Goal: Task Accomplishment & Management: Manage account settings

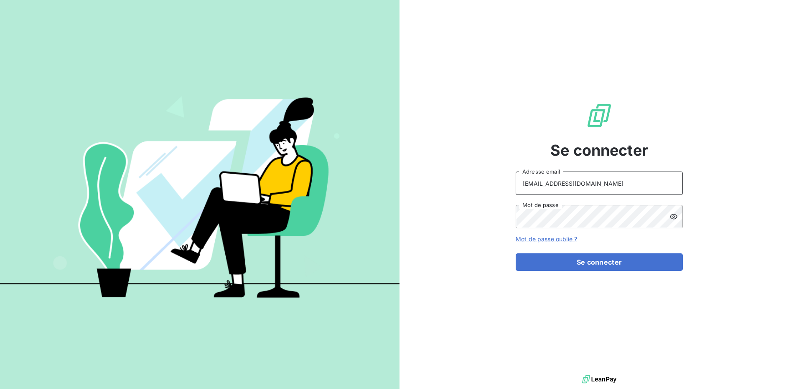
click at [587, 184] on input "[EMAIL_ADDRESS][DOMAIN_NAME]" at bounding box center [599, 183] width 167 height 23
type input "[EMAIL_ADDRESS][DOMAIN_NAME]"
click at [587, 262] on button "Se connecter" at bounding box center [599, 263] width 167 height 18
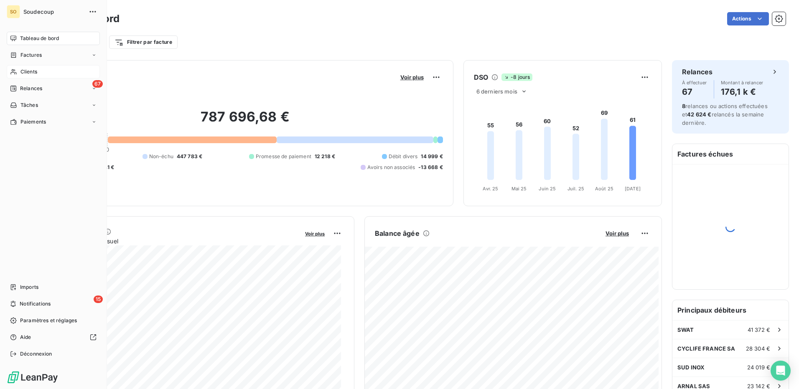
click at [33, 74] on span "Clients" at bounding box center [28, 72] width 17 height 8
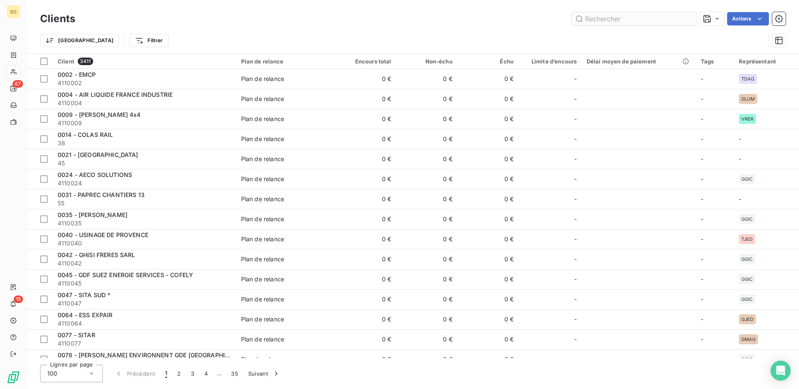
click at [597, 16] on input "text" at bounding box center [634, 18] width 125 height 13
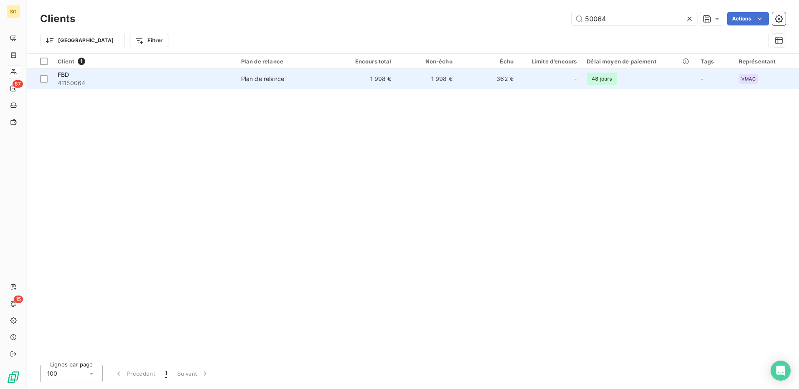
type input "50064"
click at [254, 78] on div "Plan de relance" at bounding box center [262, 79] width 43 height 8
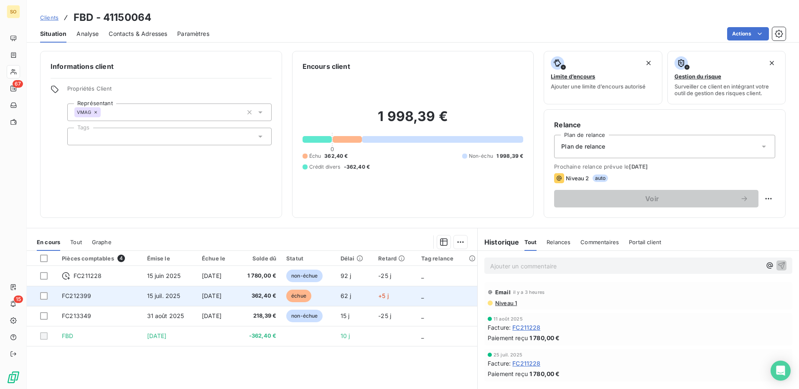
click at [427, 297] on td "_" at bounding box center [446, 296] width 61 height 20
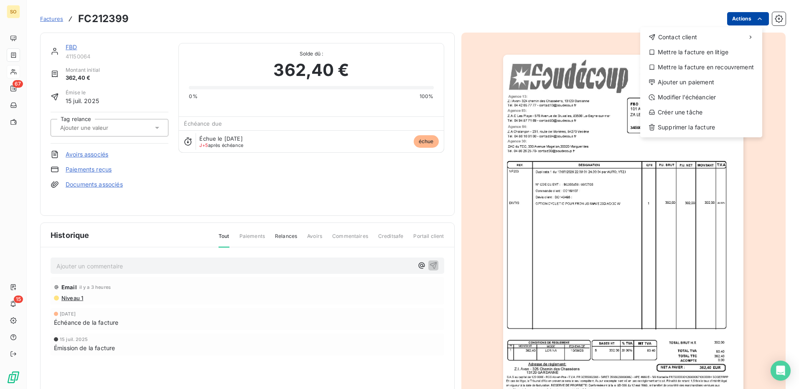
click at [759, 18] on html "SO 67 15 Factures FC212399 Actions Contact client Mettre la facture en litige M…" at bounding box center [399, 194] width 799 height 389
click at [668, 78] on div "Ajouter un paiement" at bounding box center [700, 82] width 115 height 13
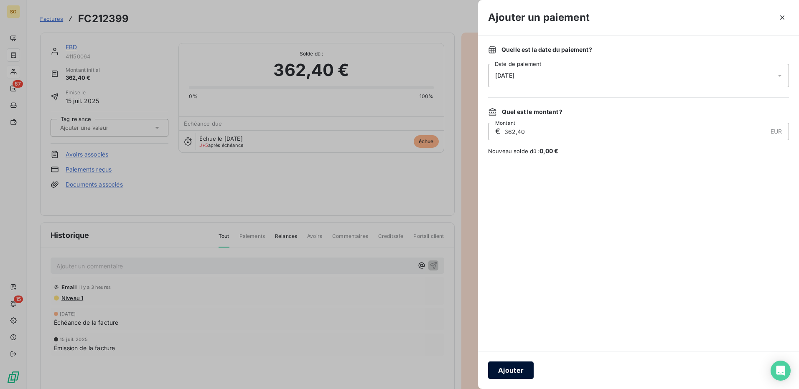
click at [503, 376] on button "Ajouter" at bounding box center [511, 371] width 46 height 18
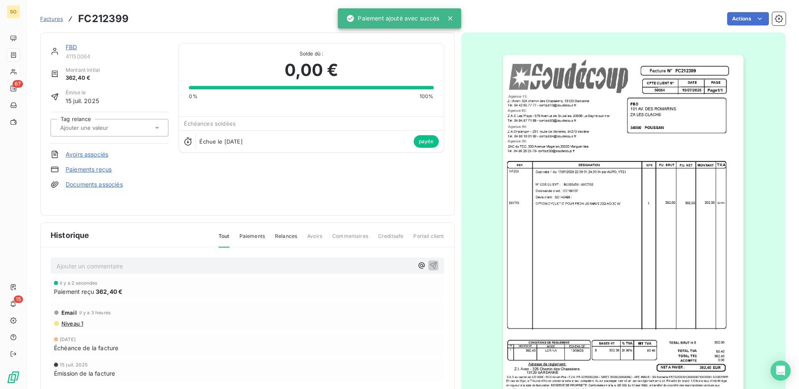
click at [48, 14] on div "Factures FC212399" at bounding box center [84, 18] width 89 height 15
click at [47, 18] on span "Factures" at bounding box center [51, 18] width 23 height 7
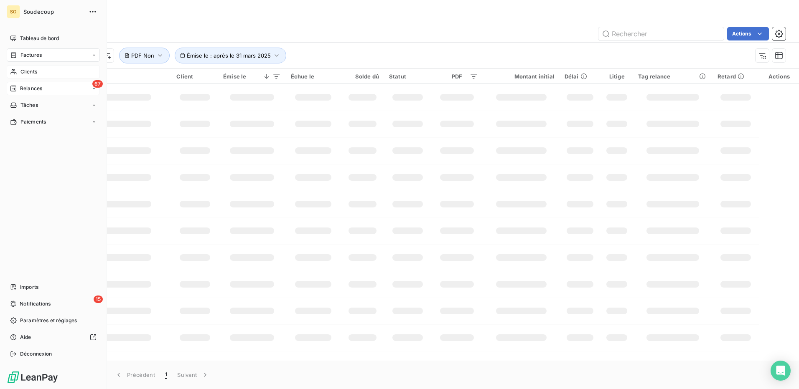
click at [19, 86] on div "Relances" at bounding box center [26, 89] width 32 height 8
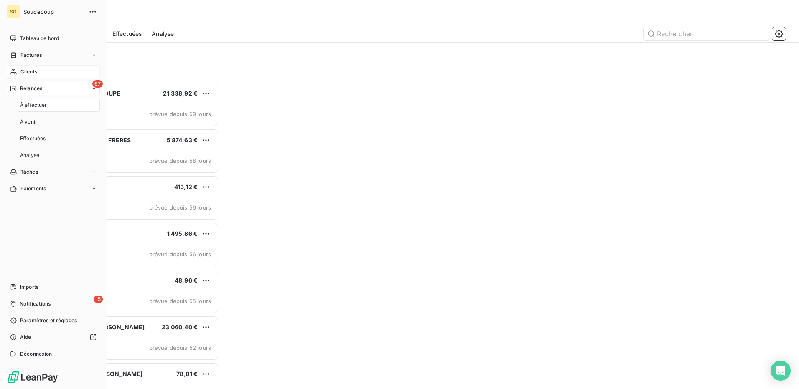
click at [28, 91] on span "Relances" at bounding box center [31, 89] width 22 height 8
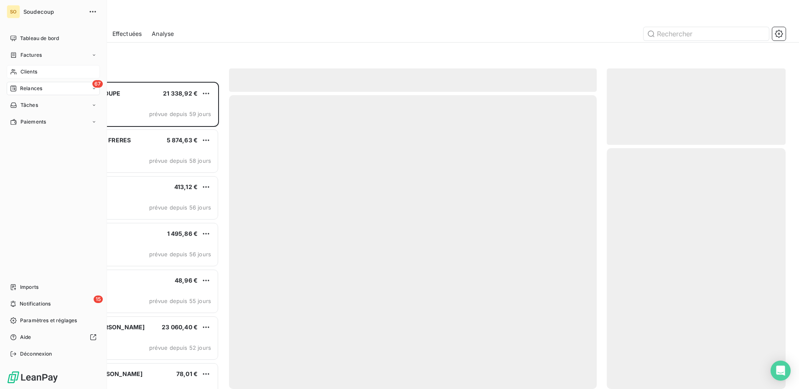
scroll to position [301, 173]
